Goal: Find specific page/section: Find specific page/section

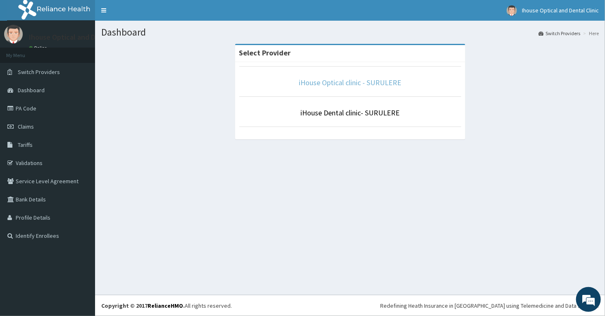
click at [345, 83] on link "iHouse Optical clinic - SURULERE" at bounding box center [350, 83] width 103 height 10
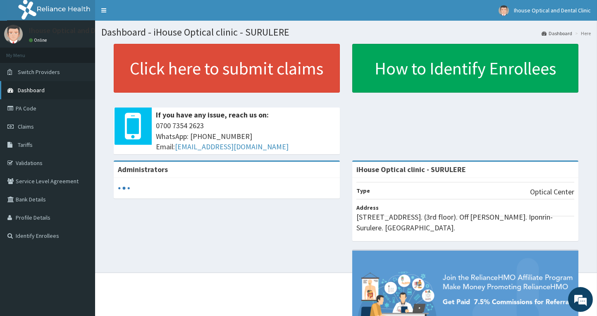
click at [33, 98] on link "Dashboard" at bounding box center [47, 90] width 95 height 18
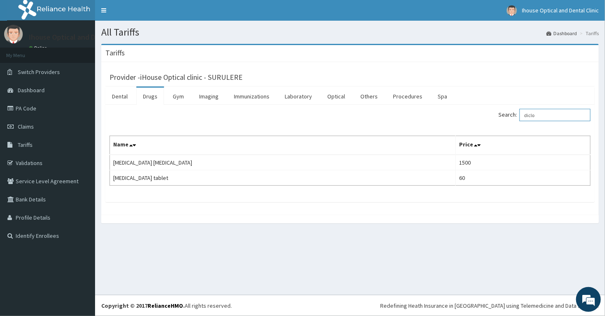
drag, startPoint x: 561, startPoint y: 117, endPoint x: 505, endPoint y: 127, distance: 56.8
click at [513, 127] on div "Search: diclo Name Price Diclofenac eye drop 1500 Diclofenac tablet 60" at bounding box center [350, 147] width 481 height 77
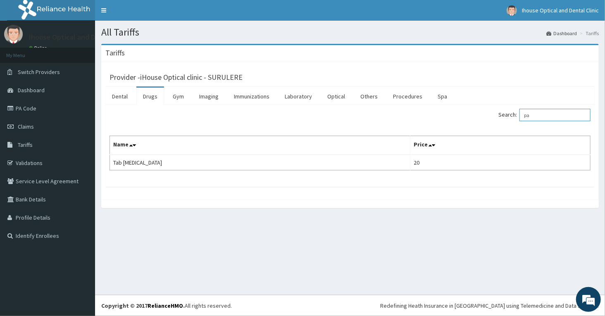
type input "p"
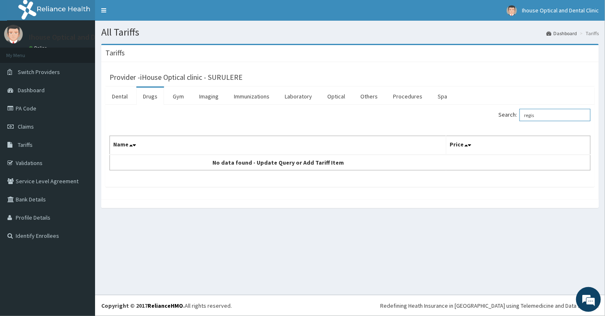
type input "regis"
drag, startPoint x: 314, startPoint y: 84, endPoint x: 327, endPoint y: 93, distance: 15.5
click at [314, 84] on div "Provider - iHouse Optical clinic - SURULERE" at bounding box center [350, 76] width 490 height 20
click at [334, 93] on link "Optical" at bounding box center [336, 96] width 31 height 17
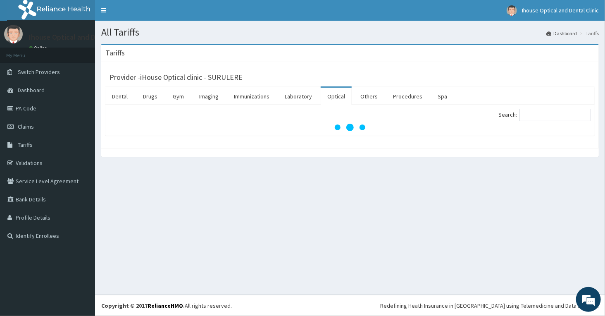
click at [337, 95] on link "Optical" at bounding box center [336, 96] width 31 height 17
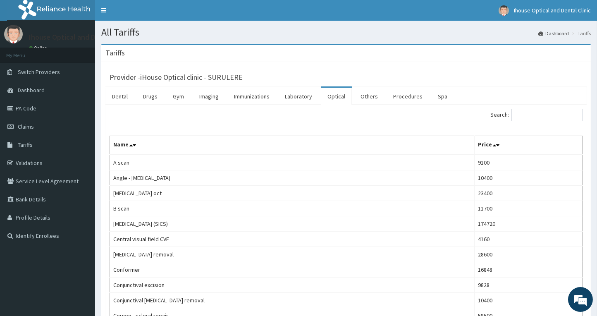
click at [533, 112] on input "Search:" at bounding box center [546, 115] width 71 height 12
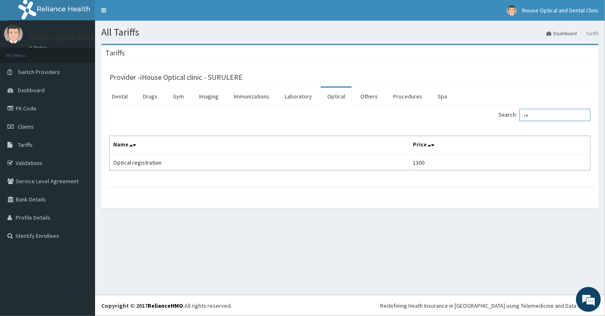
type input "r"
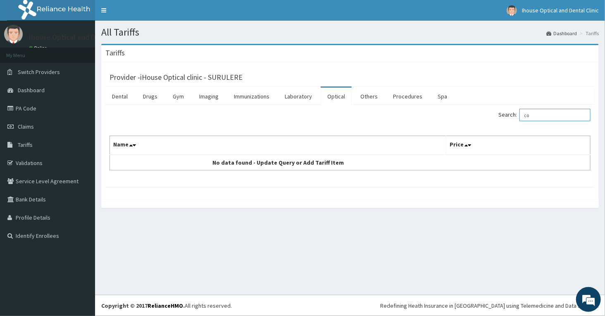
type input "c"
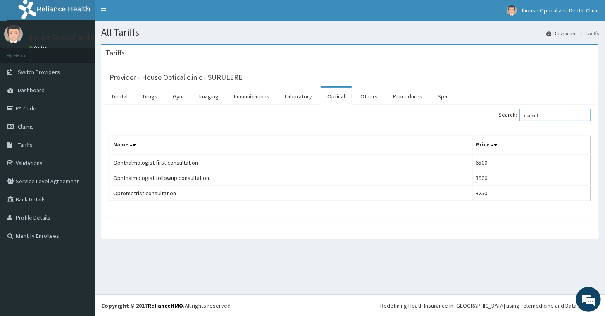
drag, startPoint x: 540, startPoint y: 116, endPoint x: 493, endPoint y: 137, distance: 51.3
click at [493, 137] on div "Search: consul Name Price Ophthalmologist first consultation 6500 Ophthalmologi…" at bounding box center [350, 155] width 481 height 92
drag, startPoint x: 562, startPoint y: 108, endPoint x: 557, endPoint y: 112, distance: 5.9
click at [561, 109] on input "consul" at bounding box center [555, 115] width 71 height 12
drag, startPoint x: 557, startPoint y: 113, endPoint x: 475, endPoint y: 140, distance: 86.3
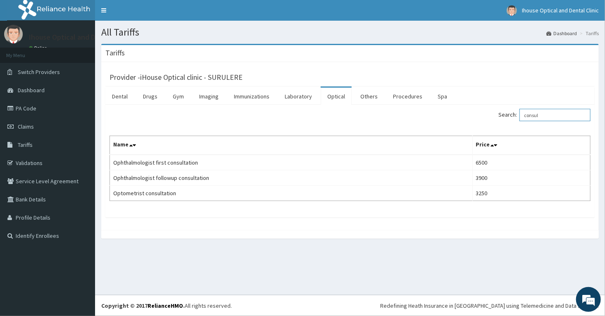
click at [475, 139] on div "Search: consul Name Price Ophthalmologist first consultation 6500 Ophthalmologi…" at bounding box center [350, 155] width 481 height 92
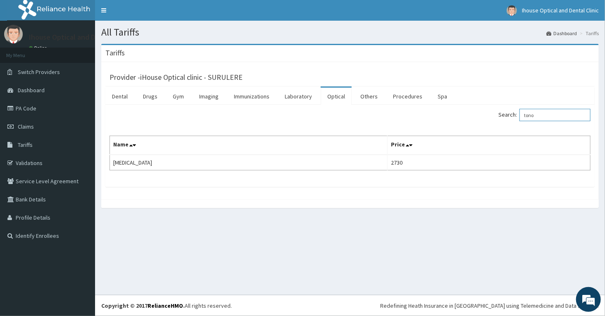
type input "tono"
